Goal: Task Accomplishment & Management: Use online tool/utility

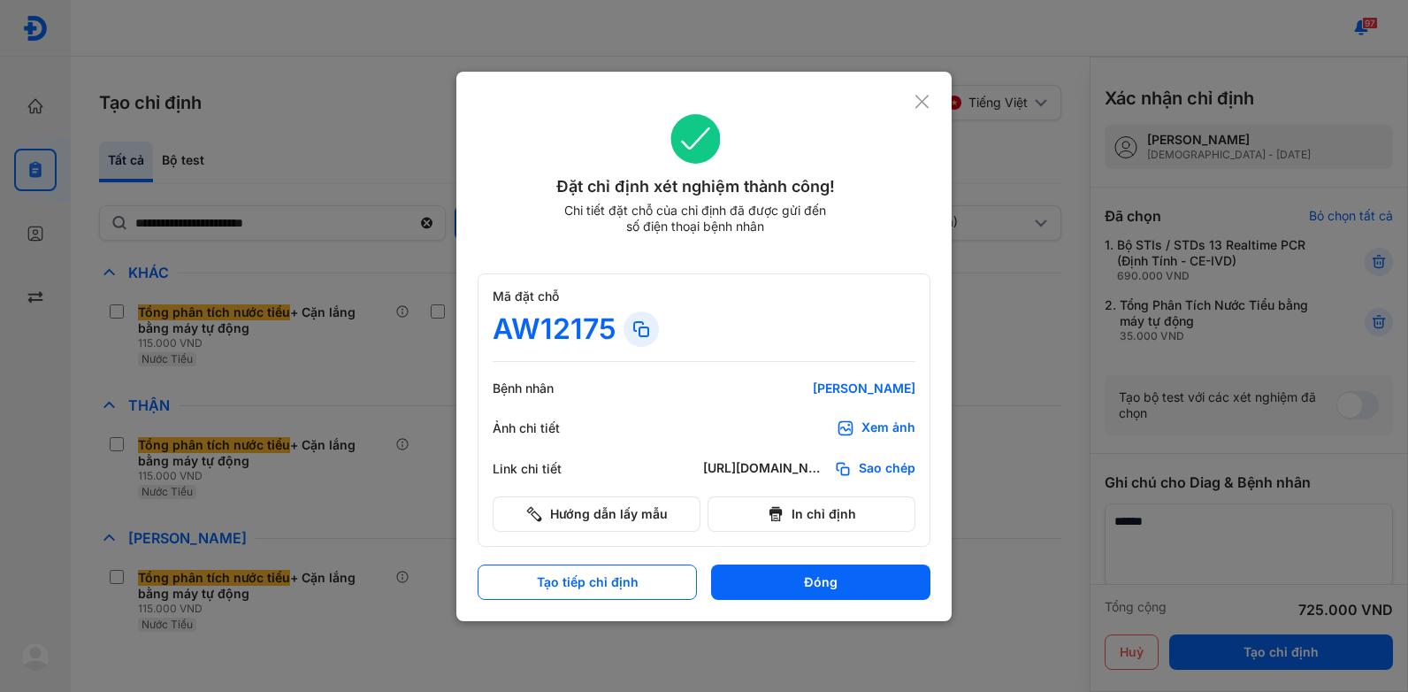
click at [572, 577] on button "Tạo tiếp chỉ định" at bounding box center [587, 581] width 219 height 35
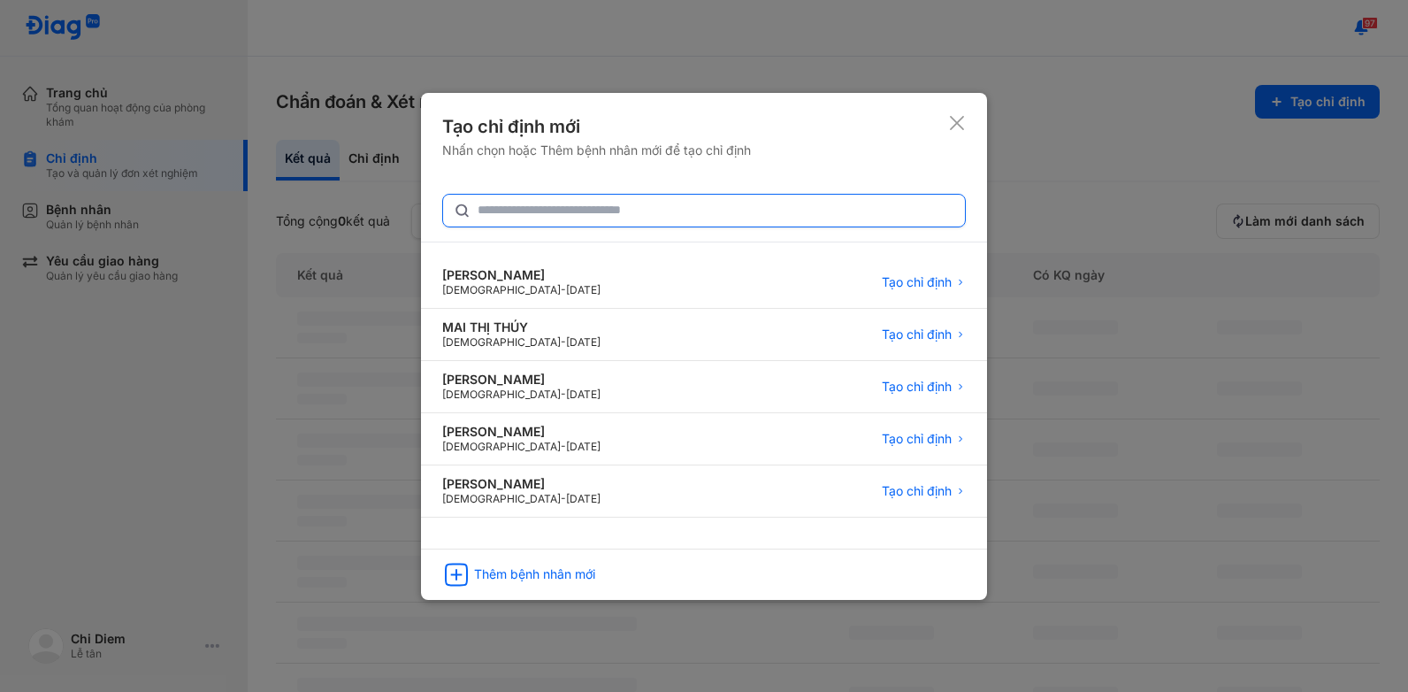
click at [563, 213] on input "text" at bounding box center [716, 211] width 477 height 32
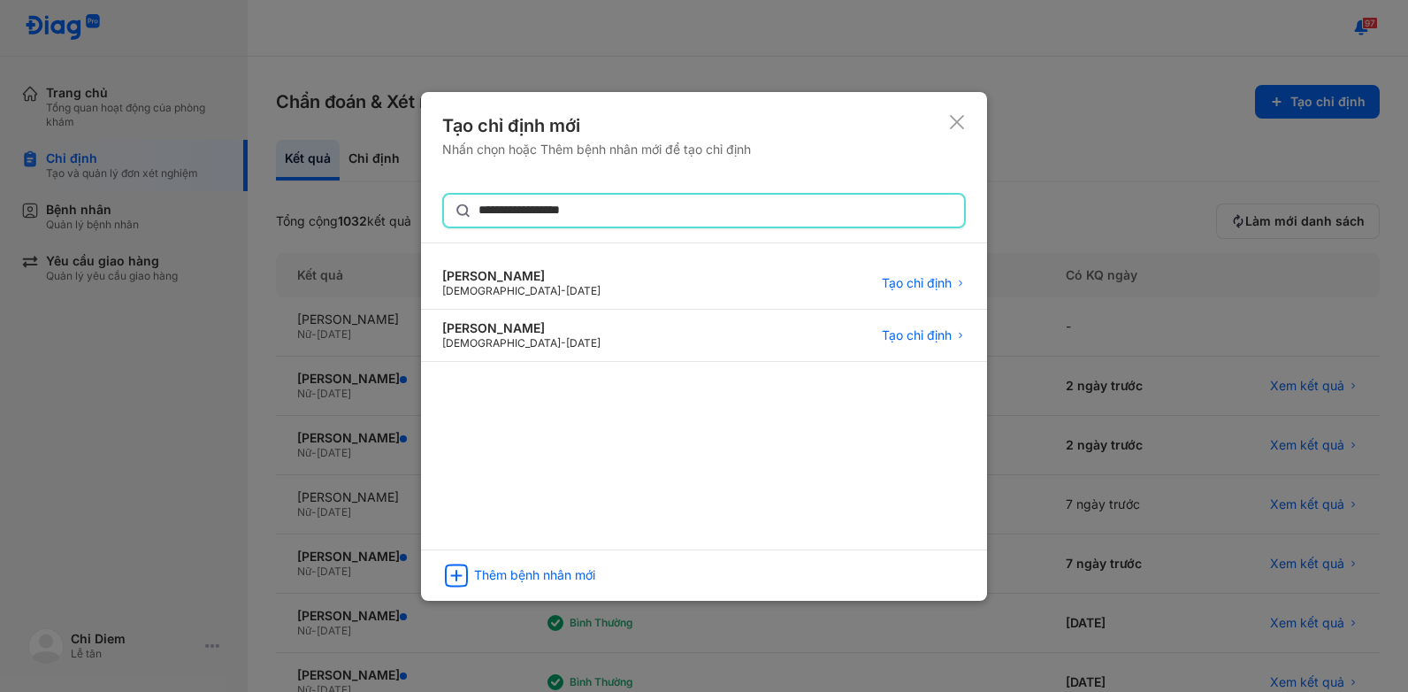
type input "**********"
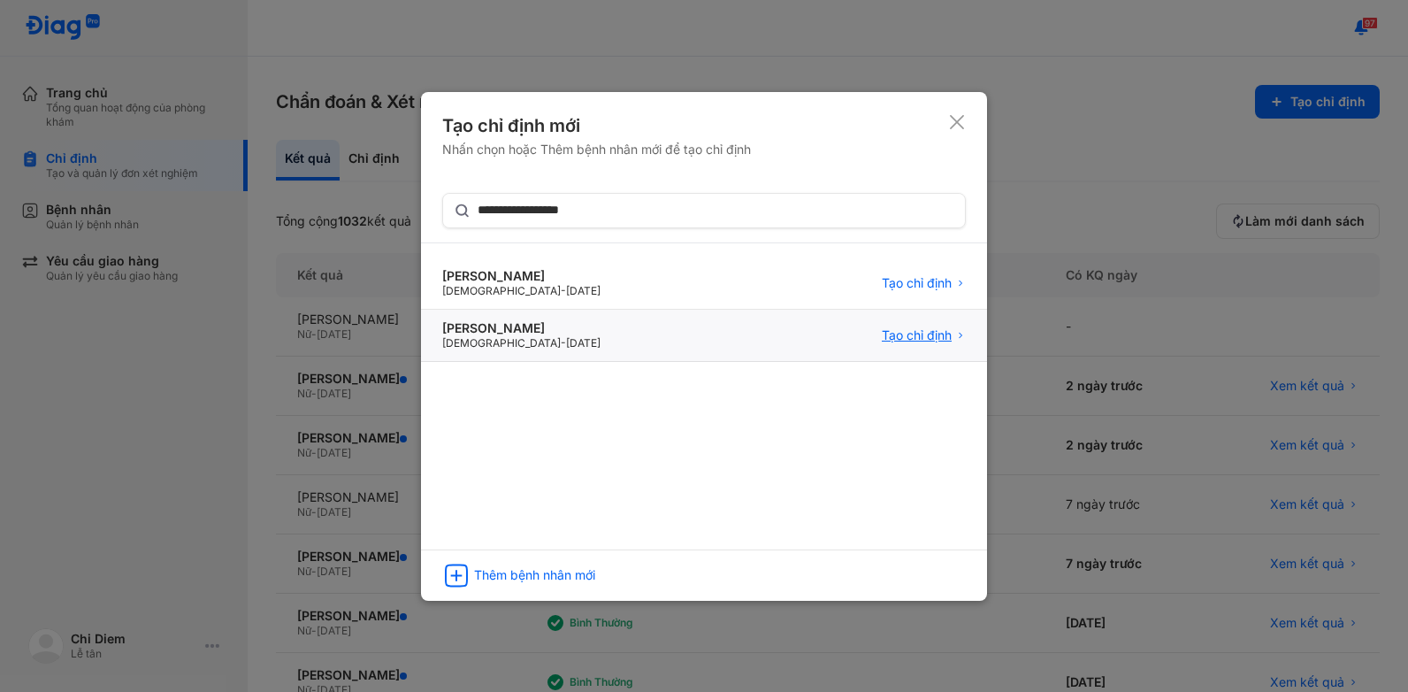
click at [932, 338] on span "Tạo chỉ định" at bounding box center [917, 335] width 70 height 16
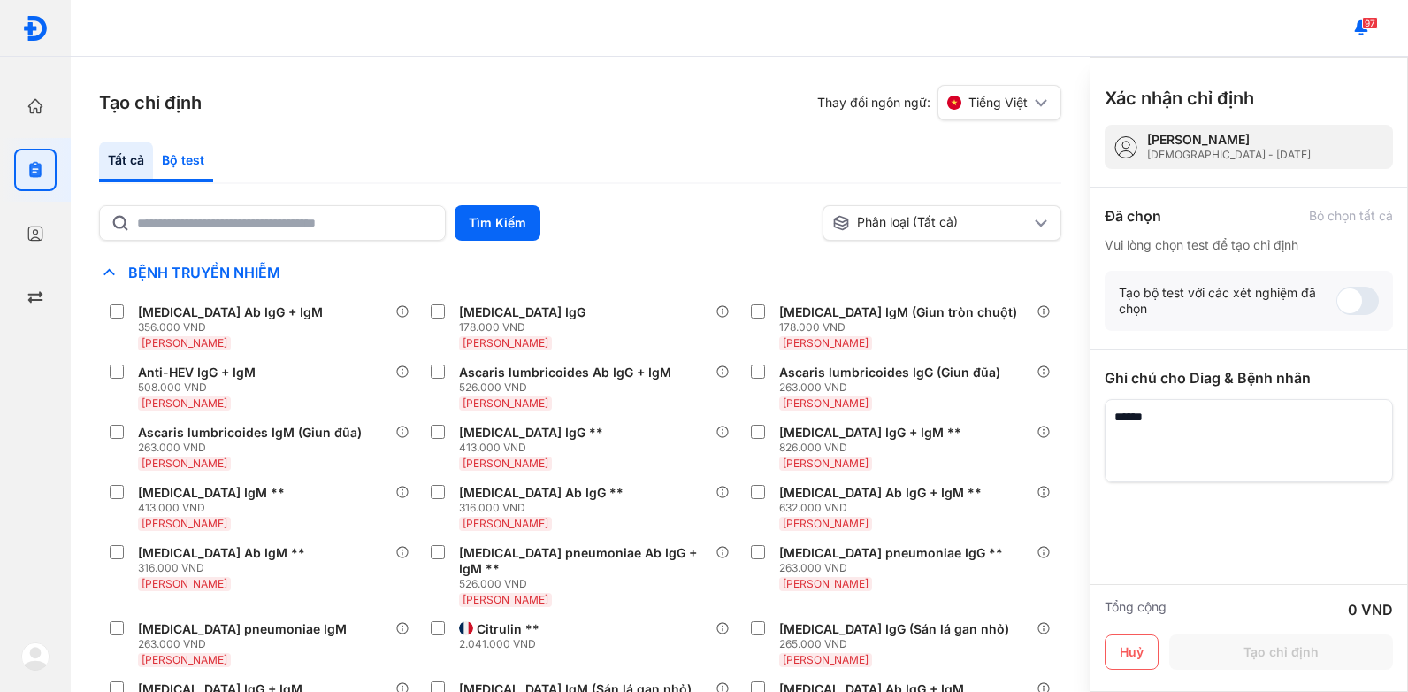
click at [196, 164] on div "Bộ test" at bounding box center [183, 161] width 60 height 41
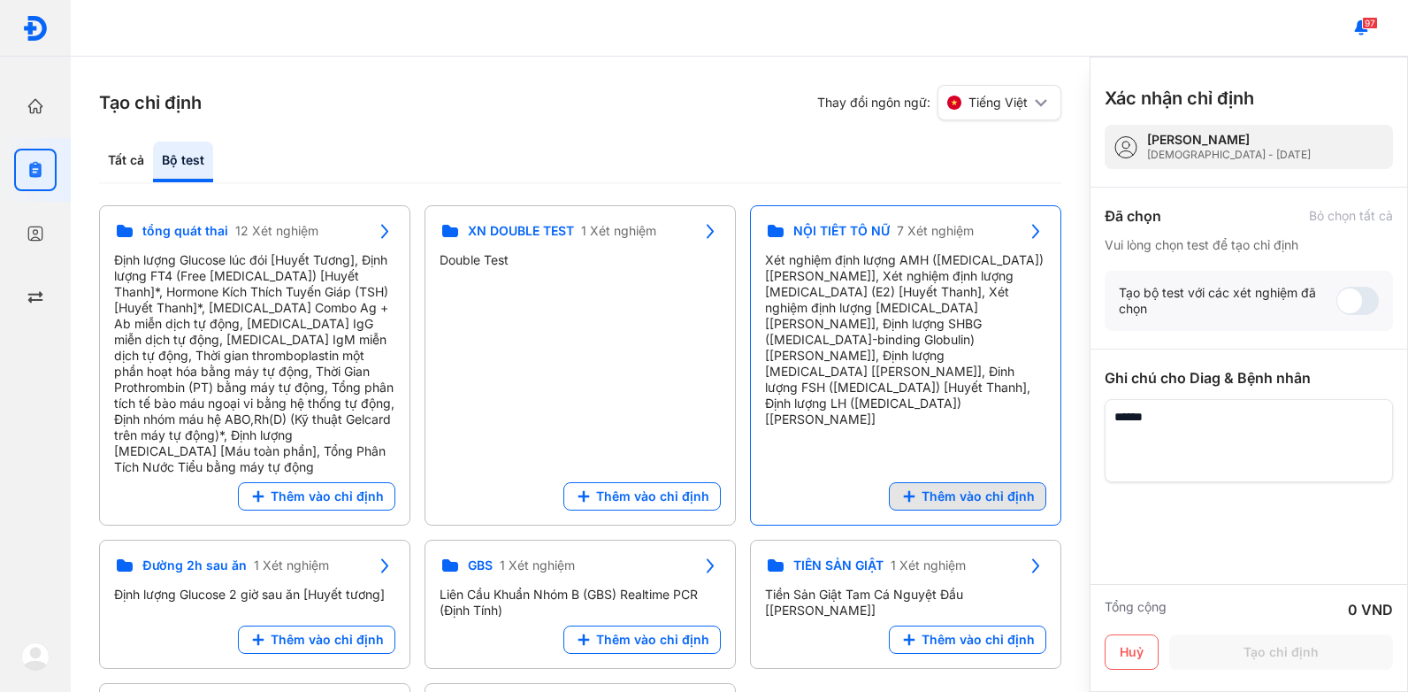
click at [988, 488] on span "Thêm vào chỉ định" at bounding box center [977, 496] width 113 height 16
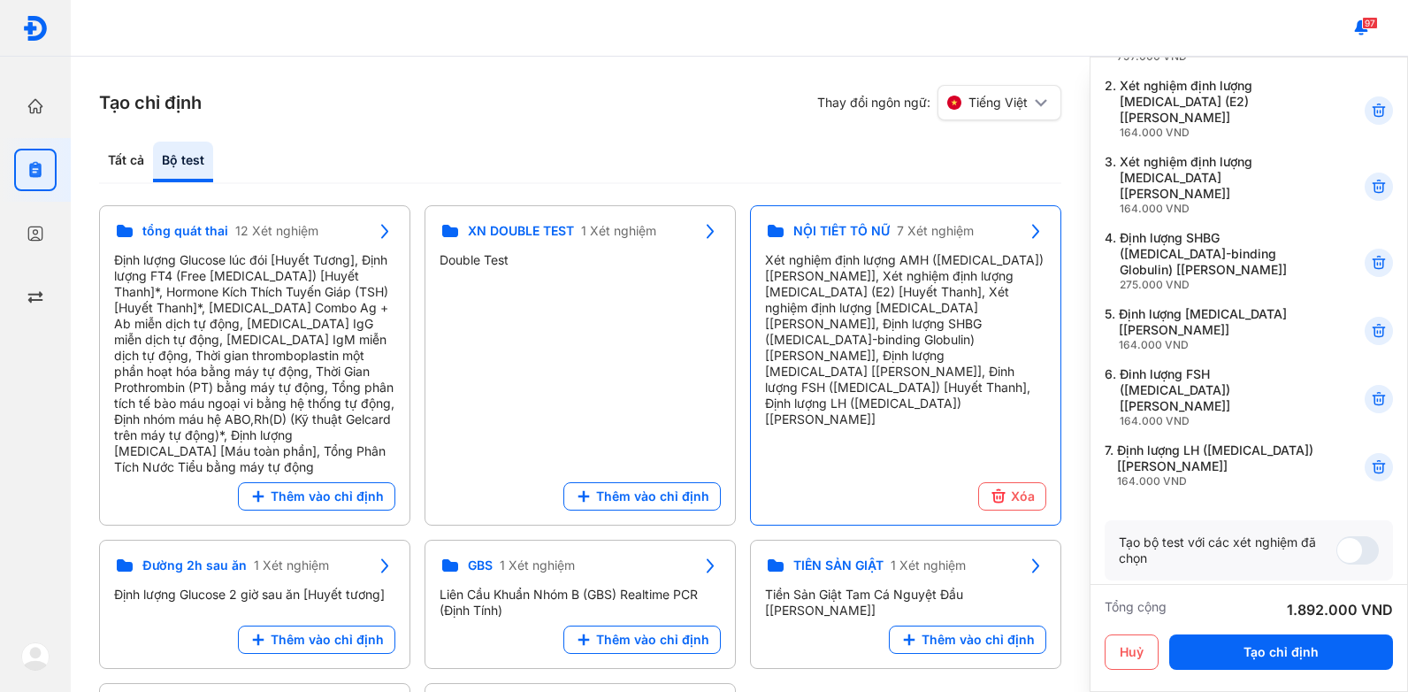
scroll to position [265, 0]
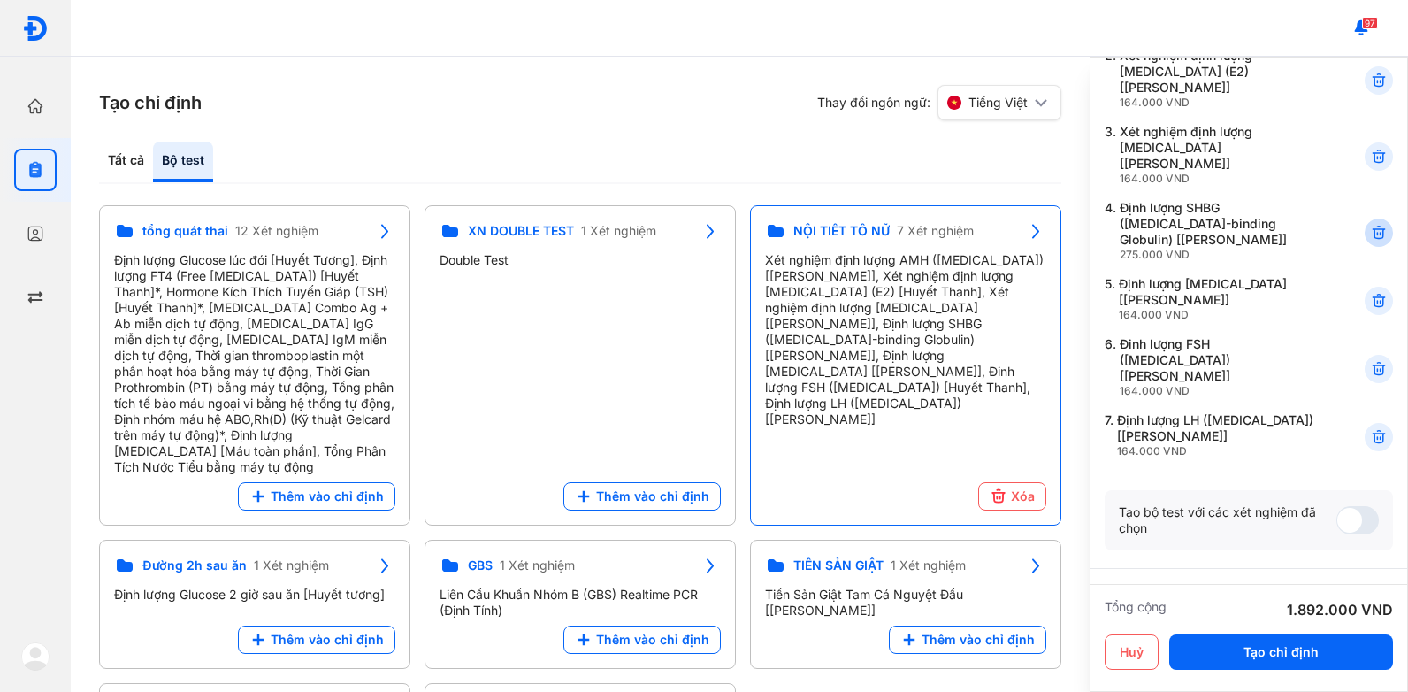
click at [1372, 226] on use at bounding box center [1378, 232] width 12 height 12
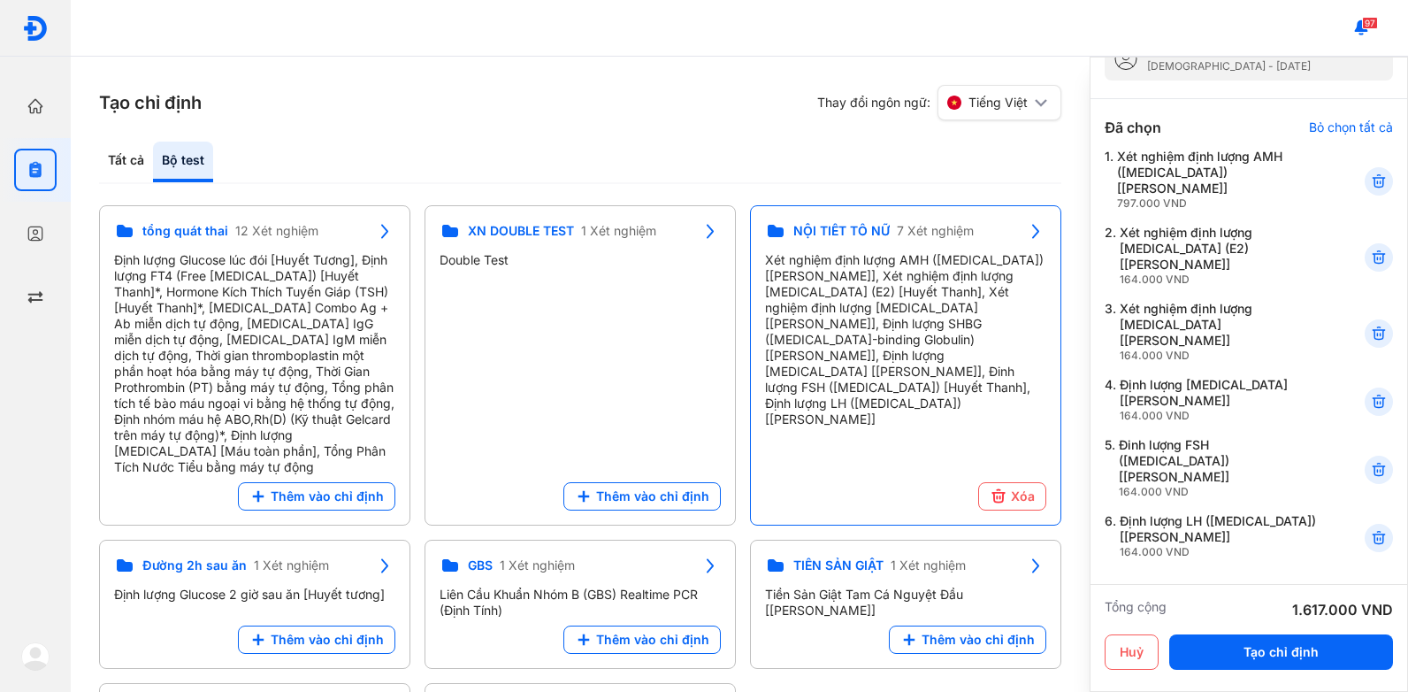
scroll to position [0, 0]
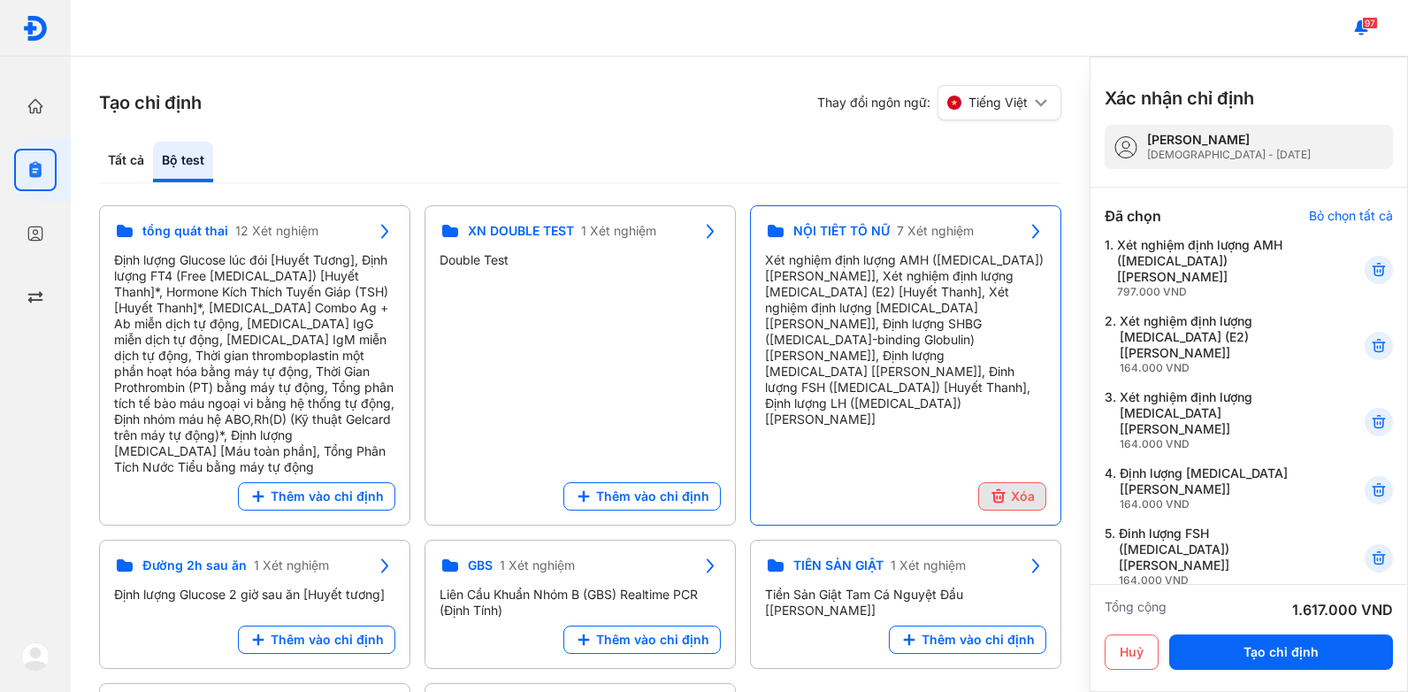
click at [1012, 488] on span "Xóa" at bounding box center [1023, 496] width 24 height 16
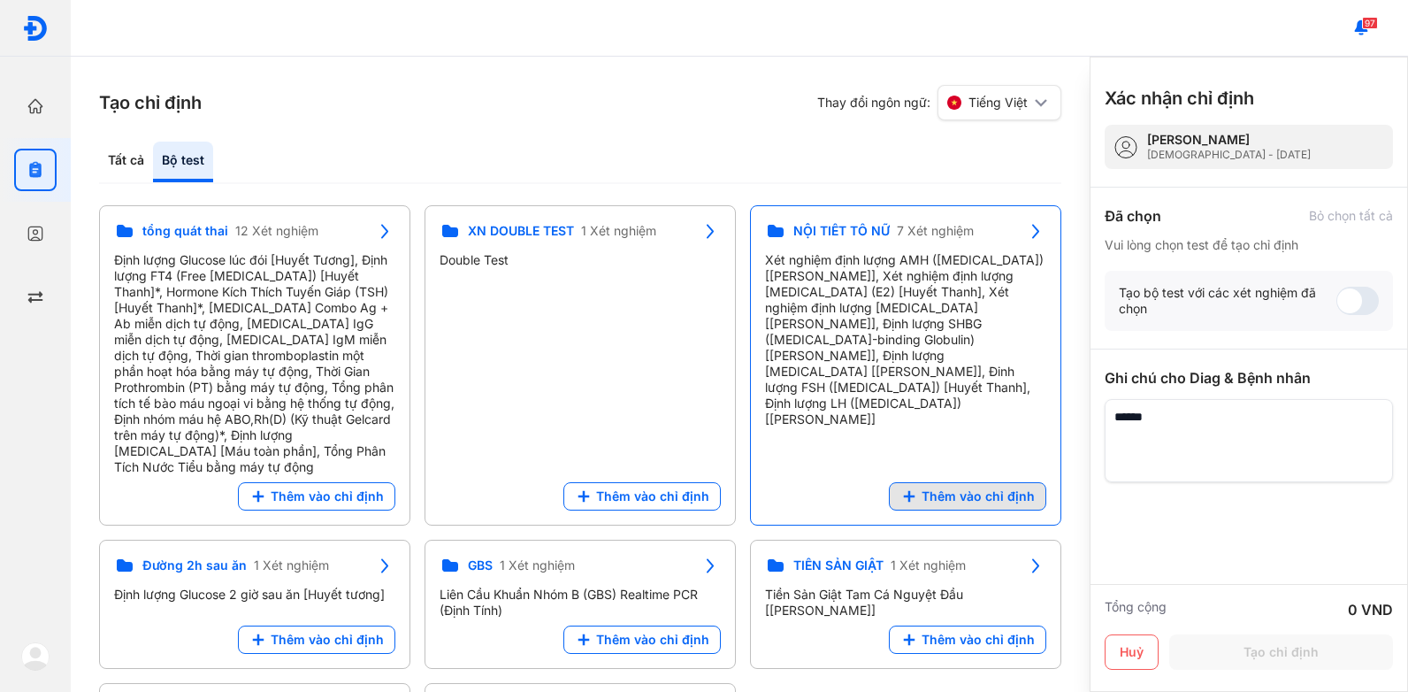
click at [937, 488] on span "Thêm vào chỉ định" at bounding box center [977, 496] width 113 height 16
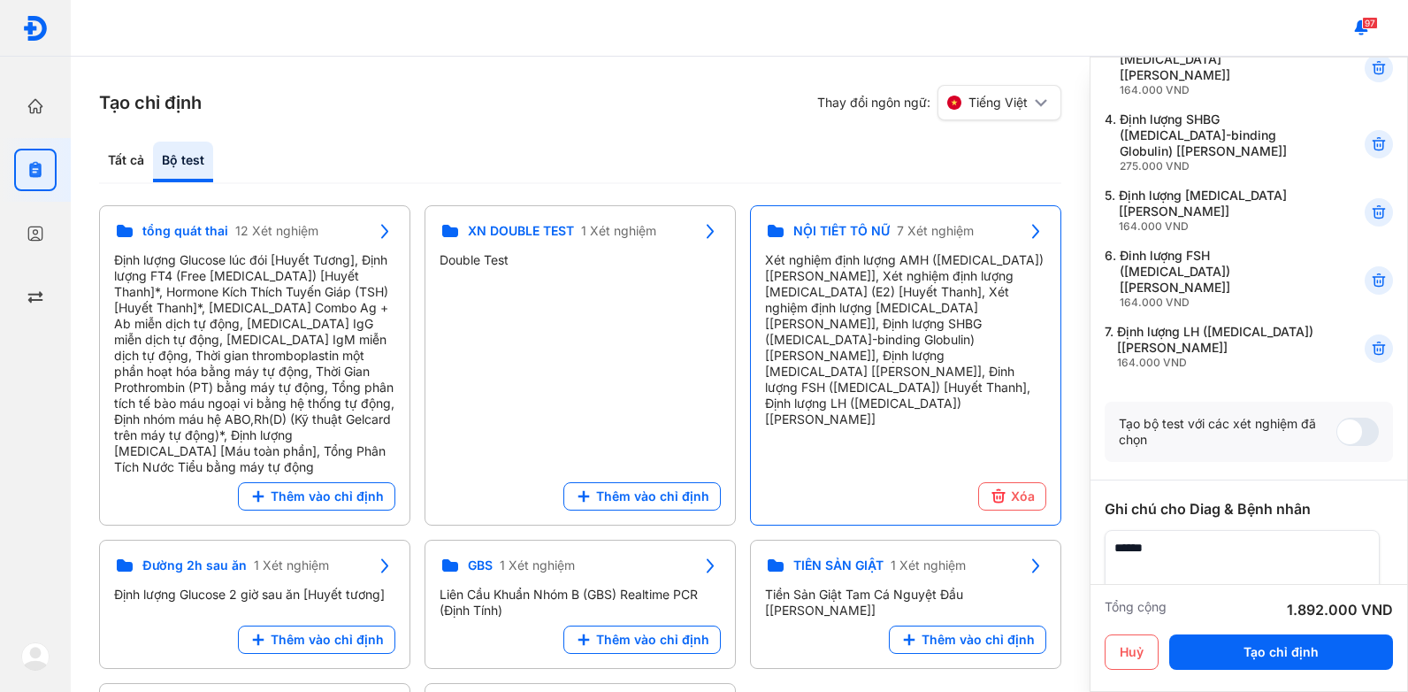
scroll to position [265, 0]
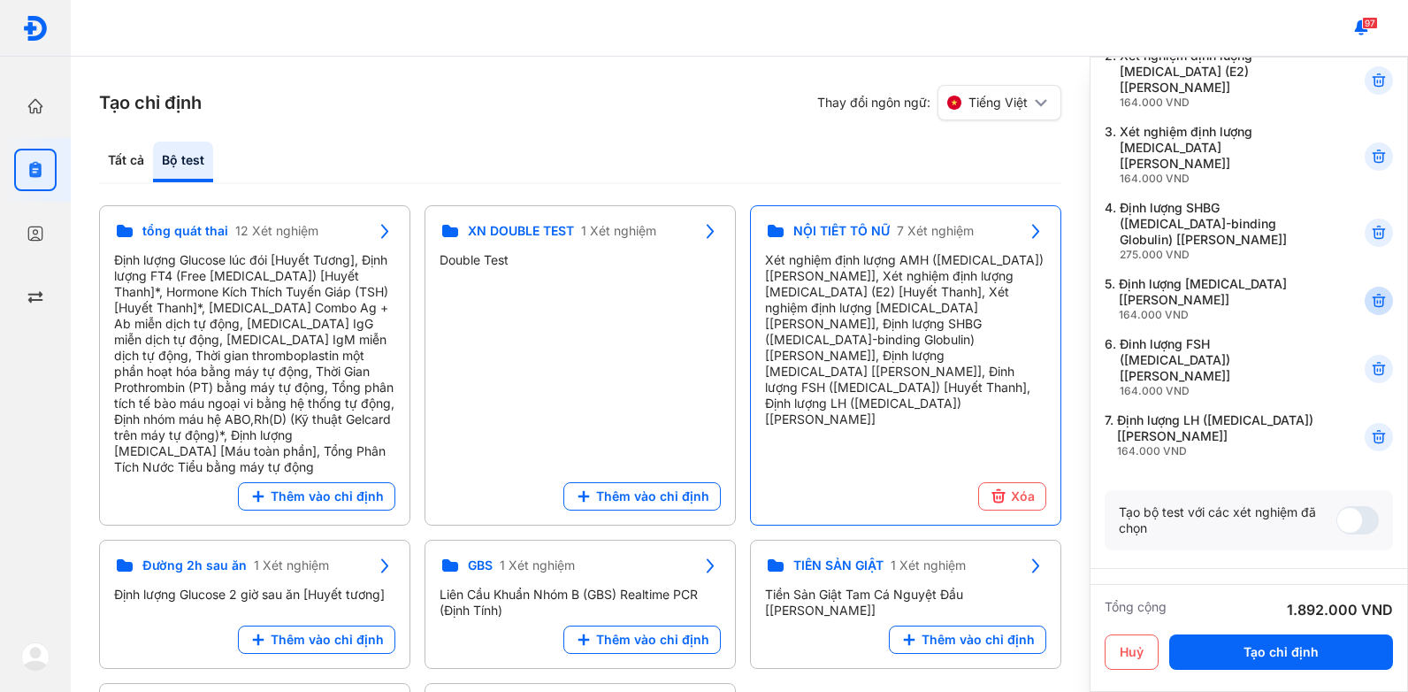
click at [1372, 226] on use at bounding box center [1378, 232] width 12 height 12
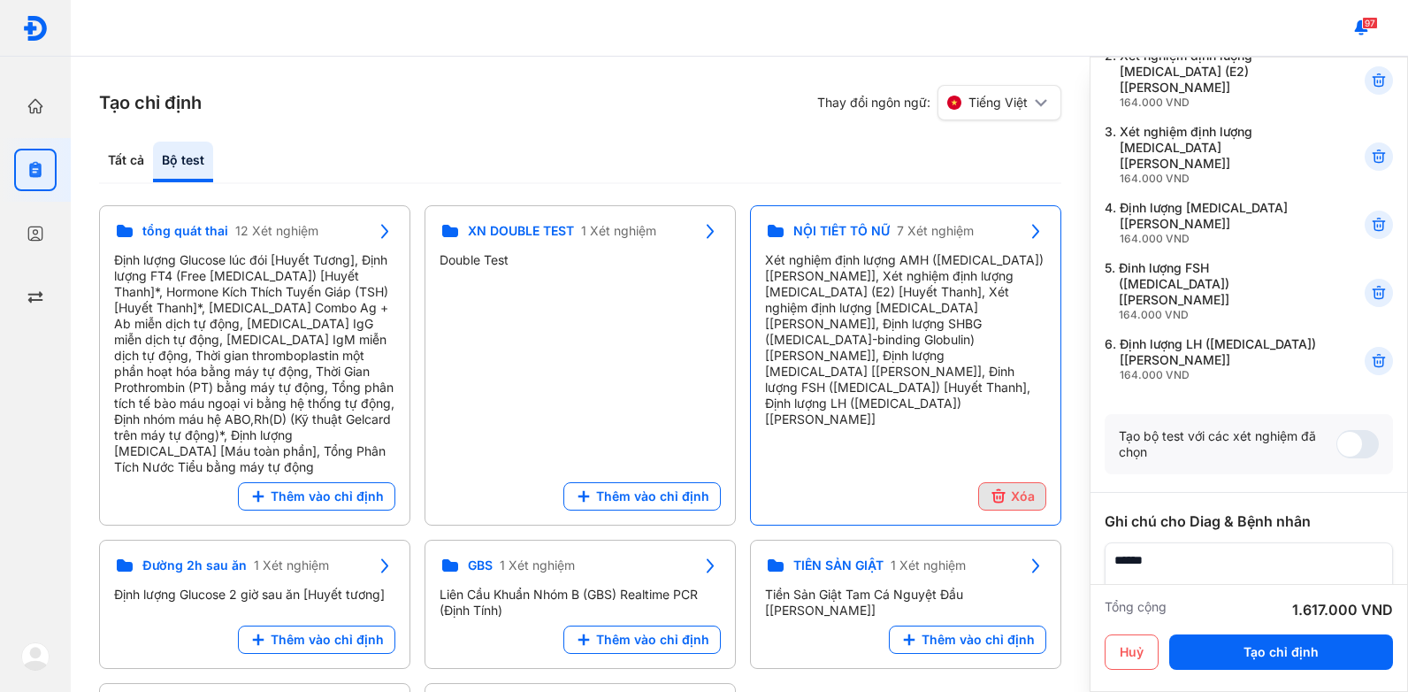
click at [1008, 485] on button "Xóa" at bounding box center [1012, 496] width 68 height 28
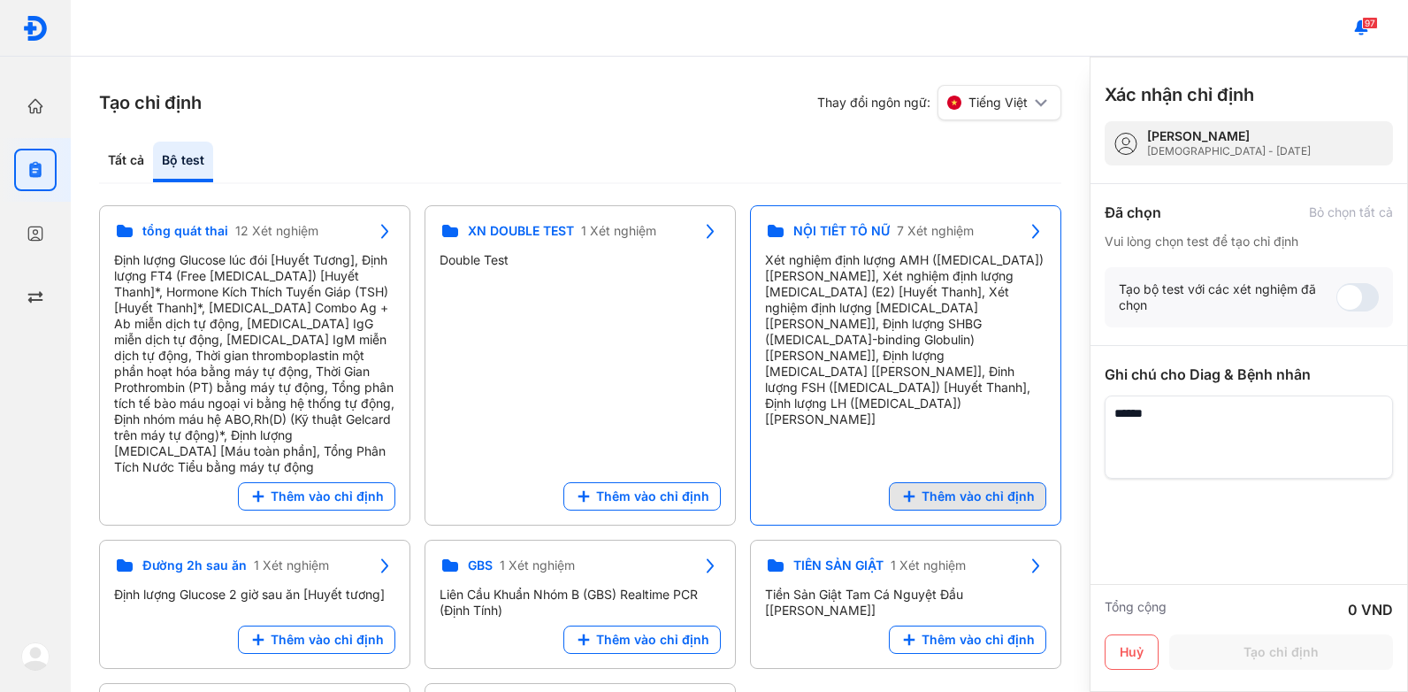
click at [981, 488] on span "Thêm vào chỉ định" at bounding box center [977, 496] width 113 height 16
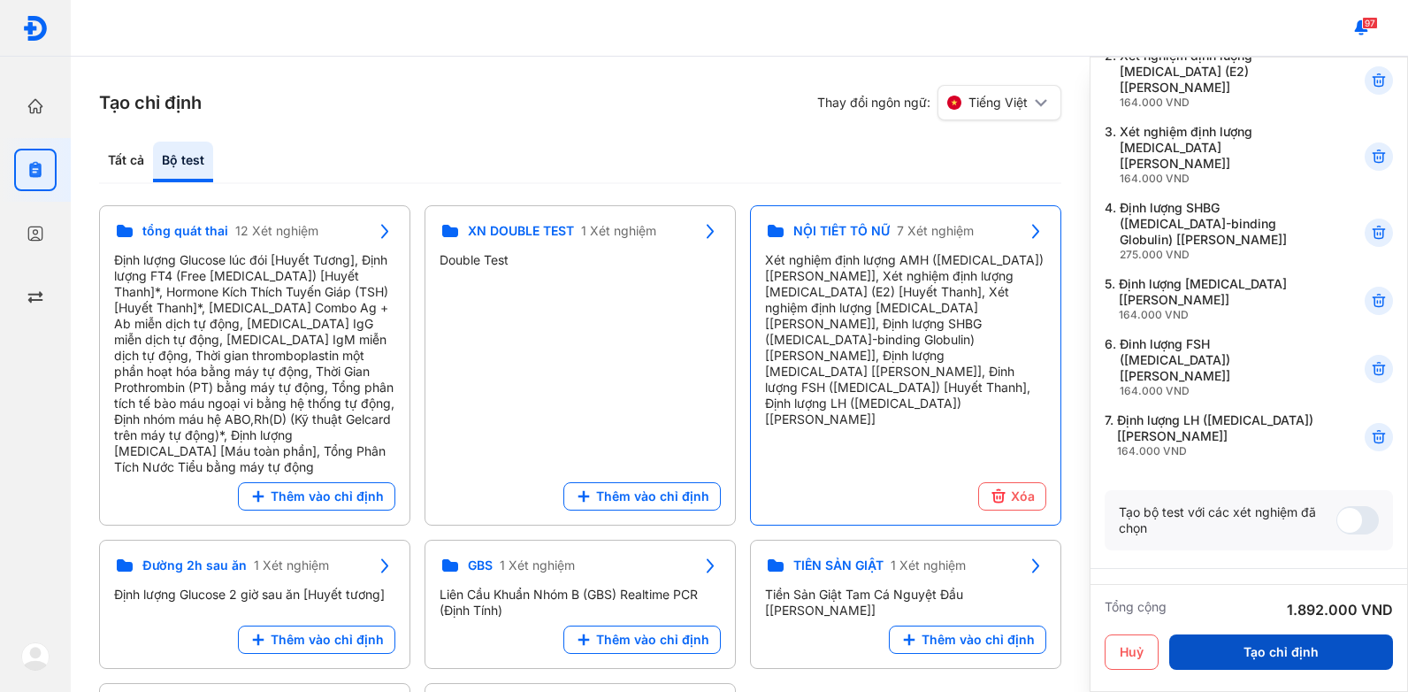
click at [1262, 655] on button "Tạo chỉ định" at bounding box center [1281, 651] width 224 height 35
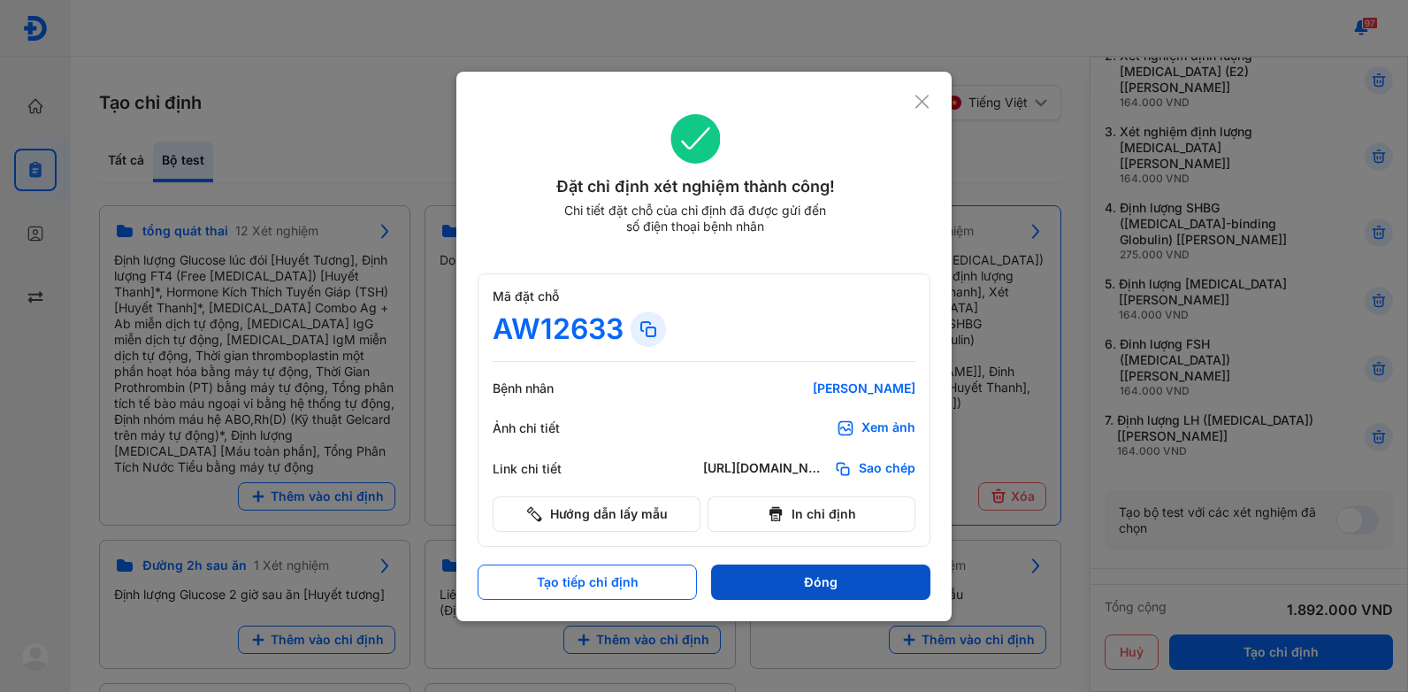
click at [776, 588] on button "Đóng" at bounding box center [820, 581] width 219 height 35
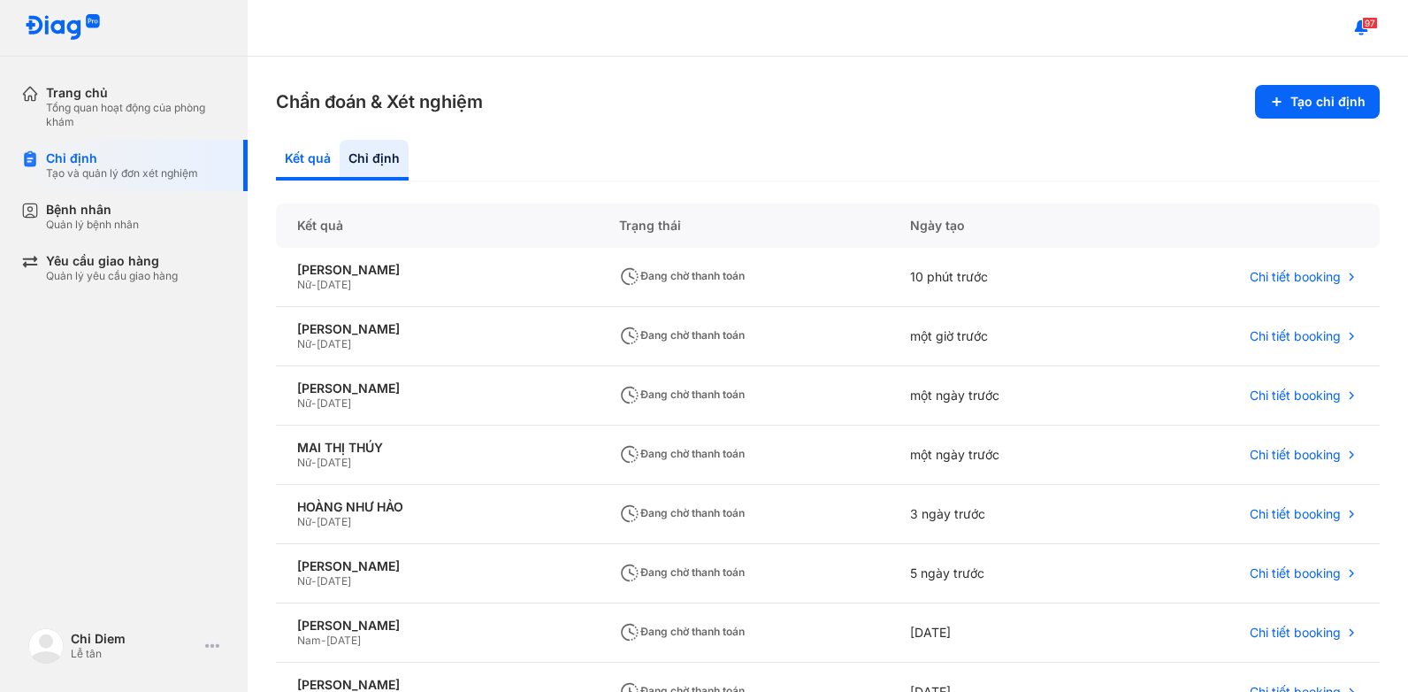
click at [340, 142] on div "Kết quả" at bounding box center [374, 160] width 69 height 41
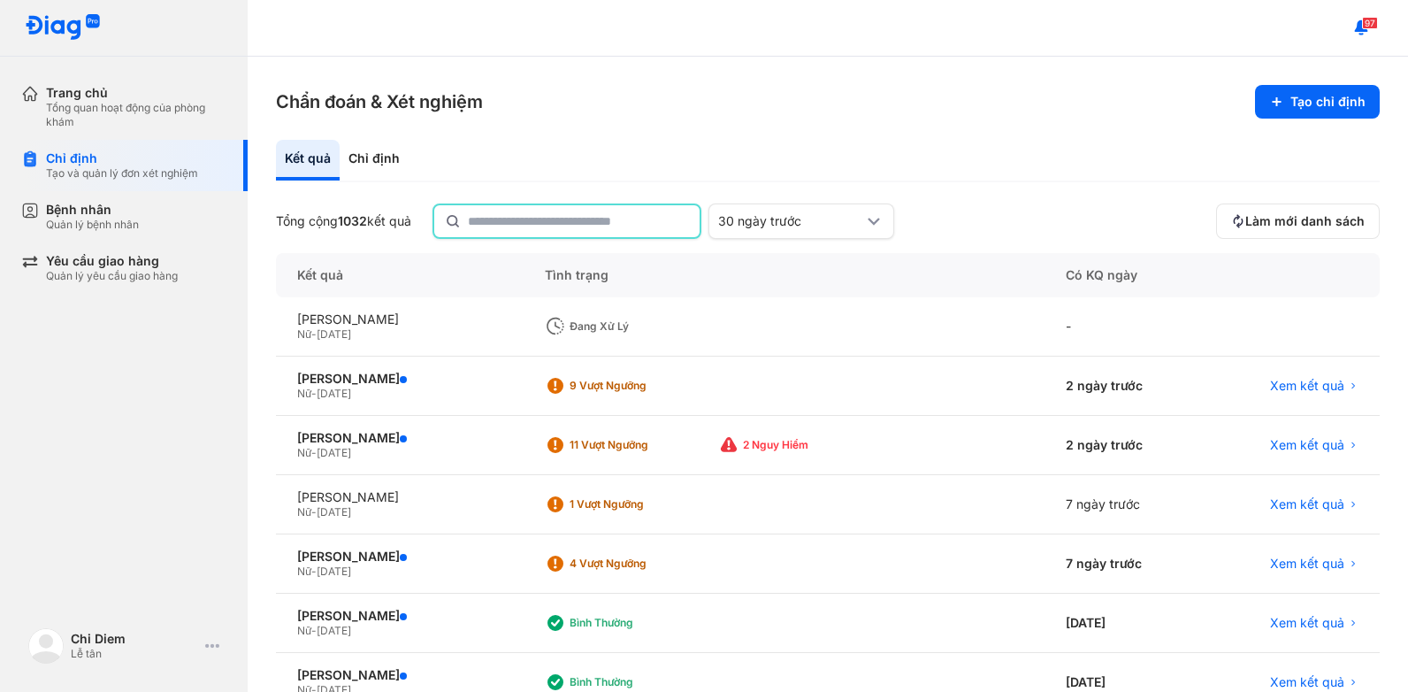
click at [491, 219] on input "text" at bounding box center [578, 221] width 221 height 32
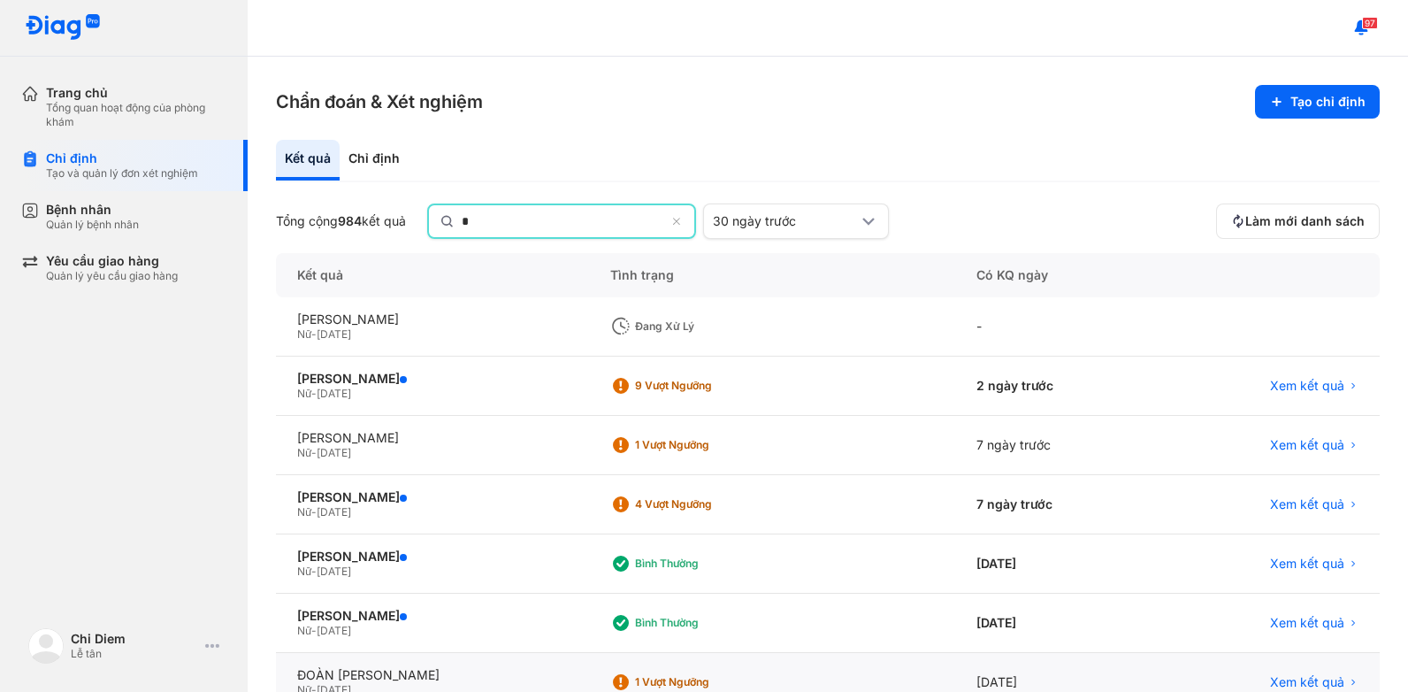
type input "*"
click at [370, 160] on div "Chỉ định" at bounding box center [374, 160] width 69 height 41
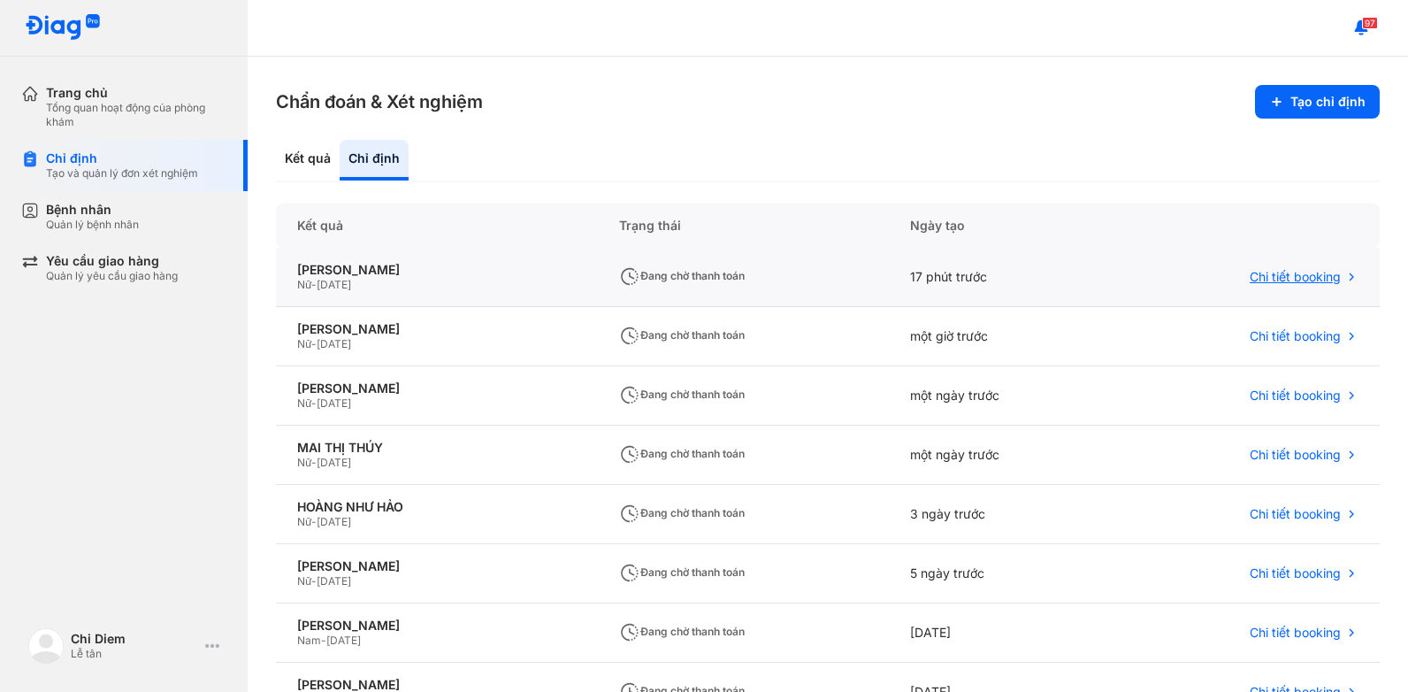
click at [1344, 271] on icon at bounding box center [1351, 277] width 14 height 14
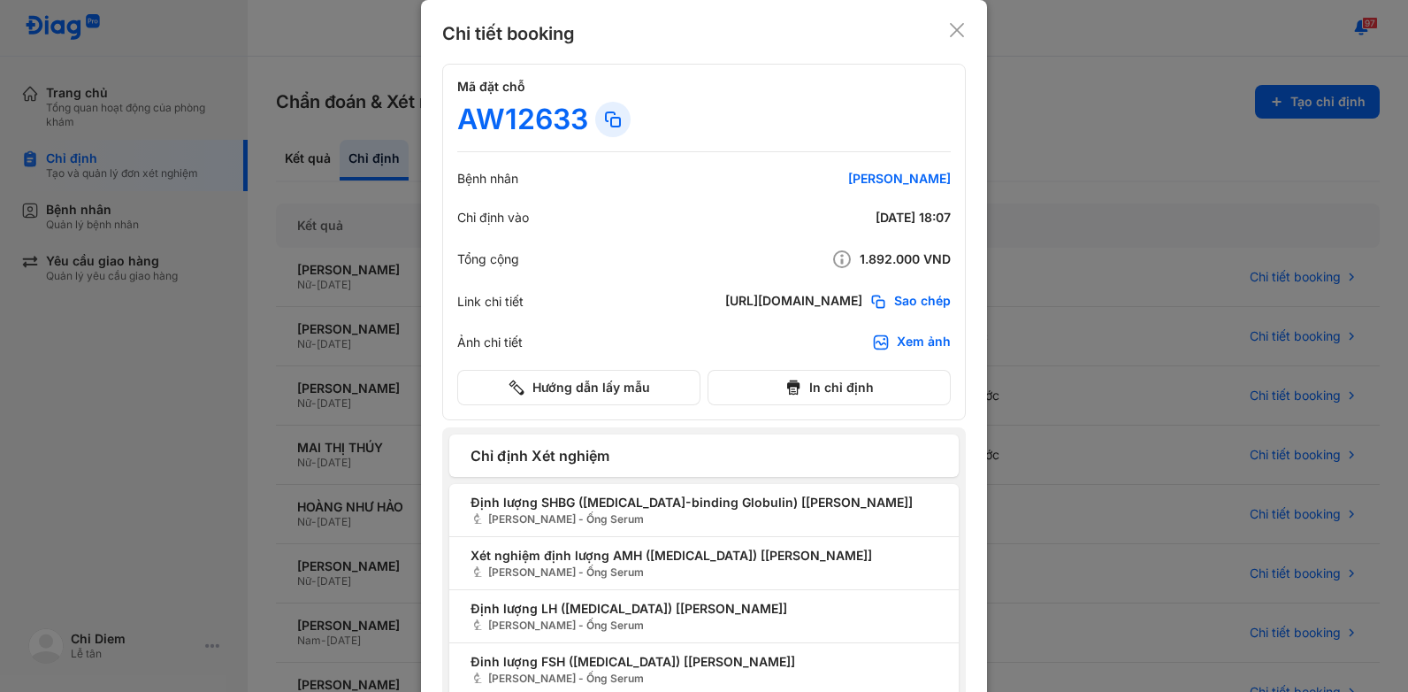
click at [954, 24] on icon at bounding box center [957, 30] width 18 height 18
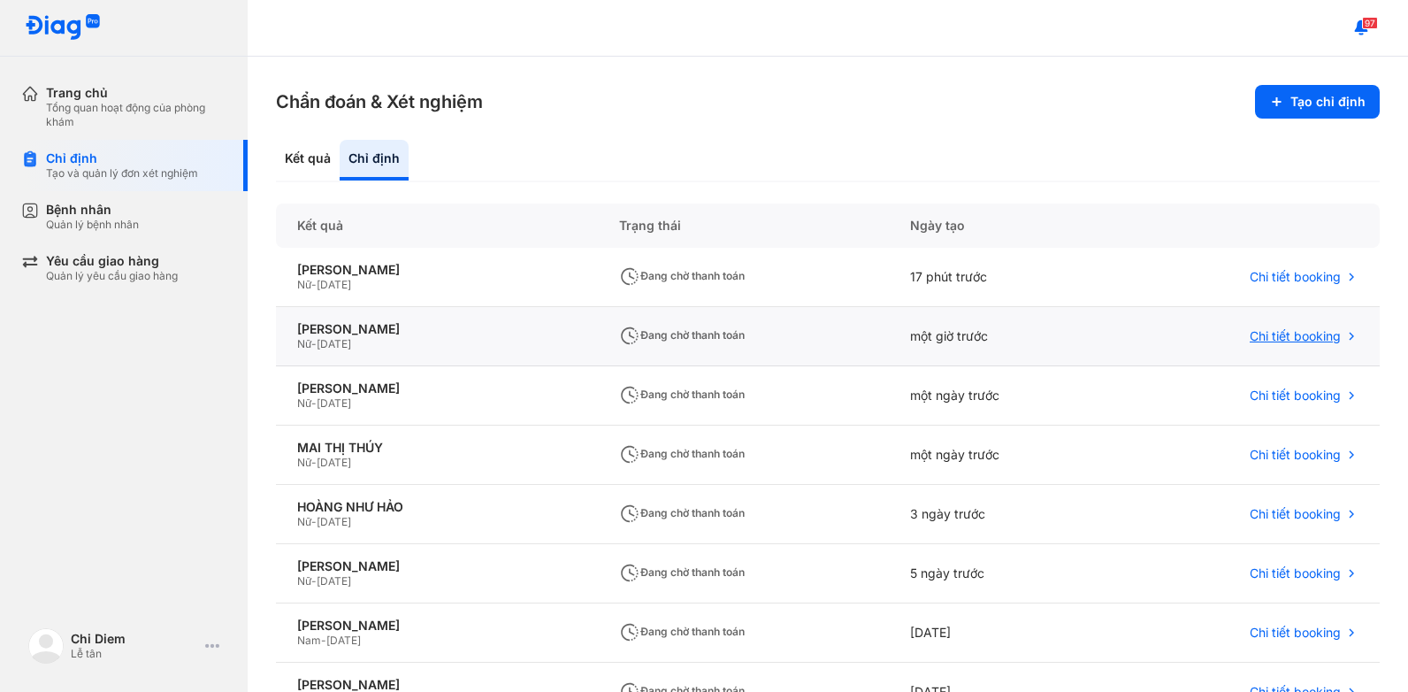
click at [1324, 331] on span "Chi tiết booking" at bounding box center [1295, 336] width 91 height 16
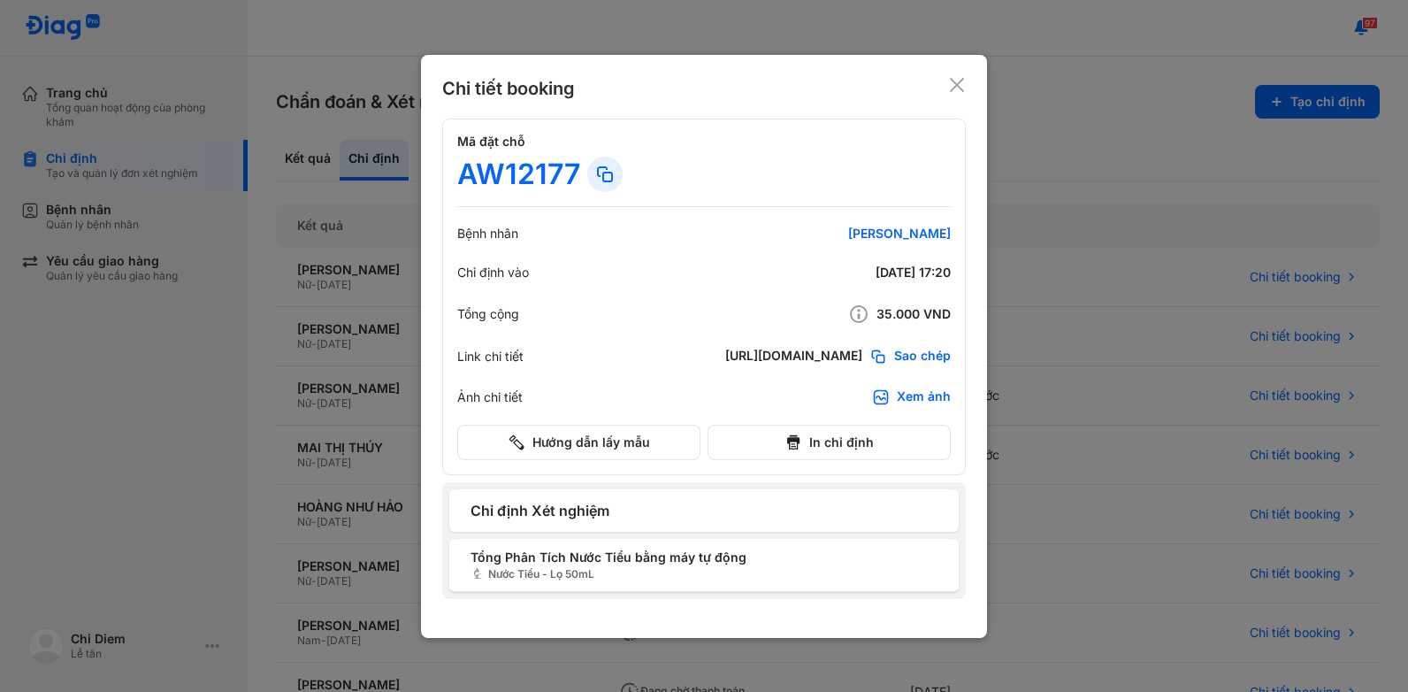
click at [959, 94] on div "Chi tiết booking" at bounding box center [704, 88] width 524 height 25
click at [959, 83] on icon at bounding box center [957, 85] width 18 height 18
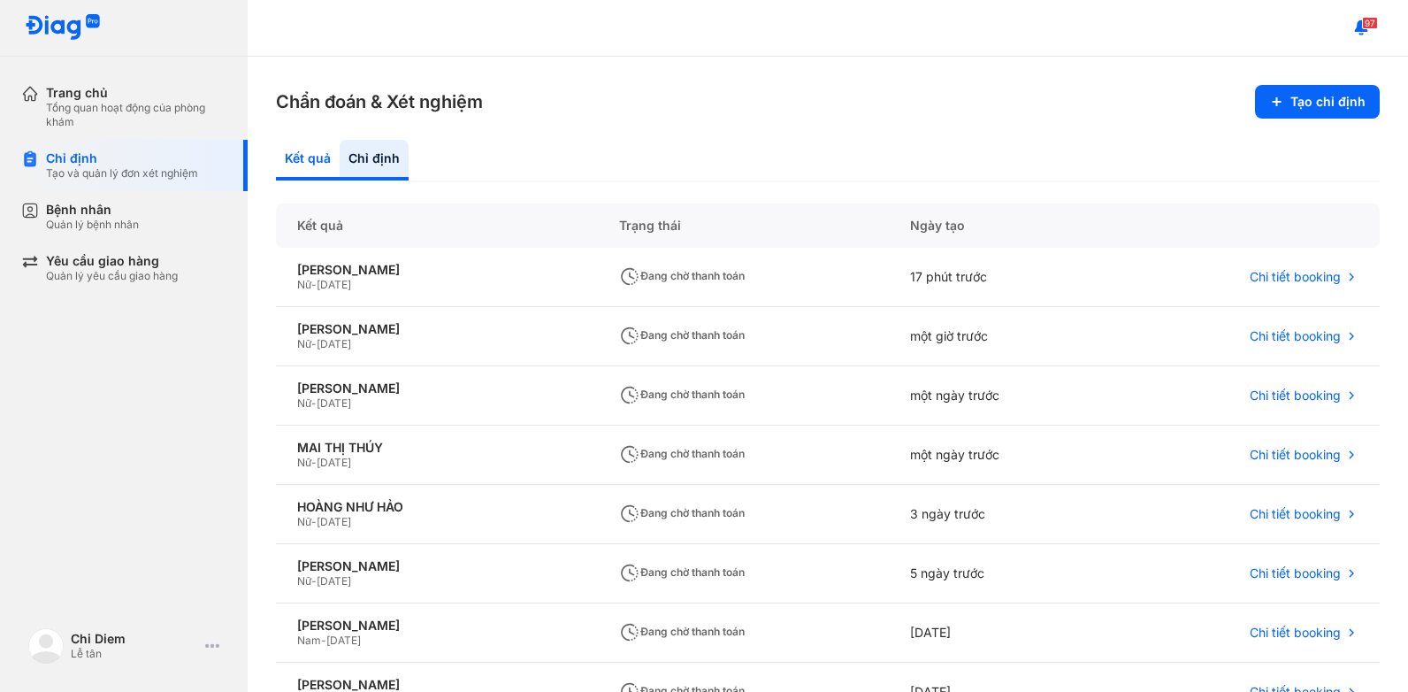
click at [340, 163] on div "Kết quả" at bounding box center [374, 160] width 69 height 41
